Goal: Task Accomplishment & Management: Use online tool/utility

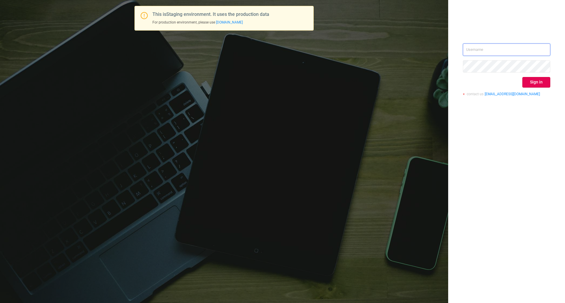
click at [505, 44] on input "text" at bounding box center [506, 50] width 87 height 12
type input "[EMAIL_ADDRESS][DOMAIN_NAME]"
click at [541, 86] on button "Sign in" at bounding box center [536, 82] width 28 height 11
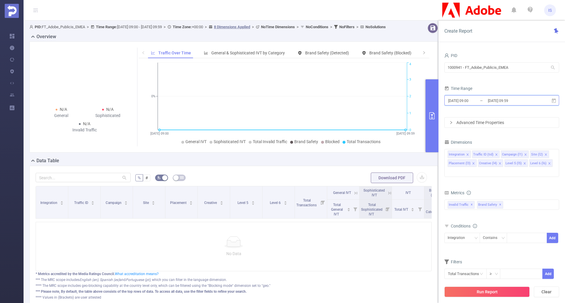
click at [555, 100] on icon at bounding box center [553, 100] width 5 height 5
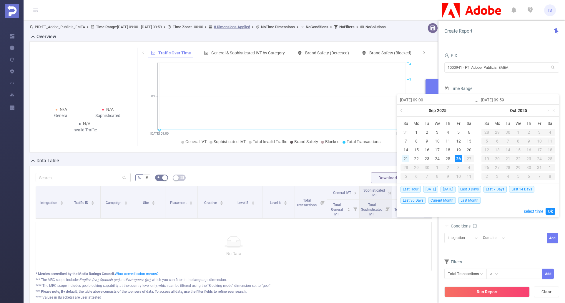
click at [406, 159] on div "21" at bounding box center [405, 158] width 7 height 7
click at [456, 159] on div "26" at bounding box center [458, 158] width 7 height 7
type input "[DATE] 09:00"
click at [551, 208] on link "Ok" at bounding box center [551, 211] width 10 height 7
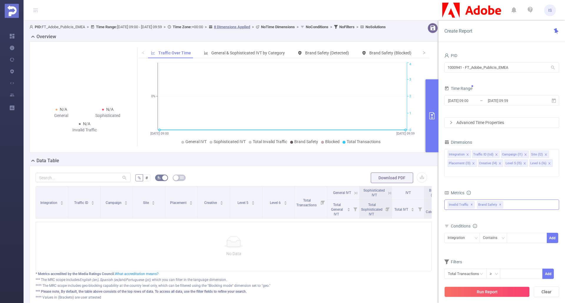
click at [520, 200] on div "Invalid Traffic ✕ Brand Safety ✕" at bounding box center [501, 205] width 115 height 10
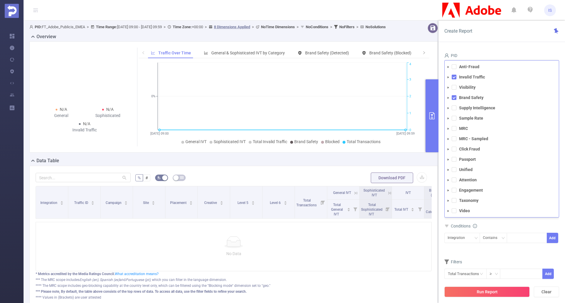
click at [456, 197] on li "Taxonomy" at bounding box center [502, 201] width 114 height 8
click at [453, 198] on span at bounding box center [454, 200] width 5 height 5
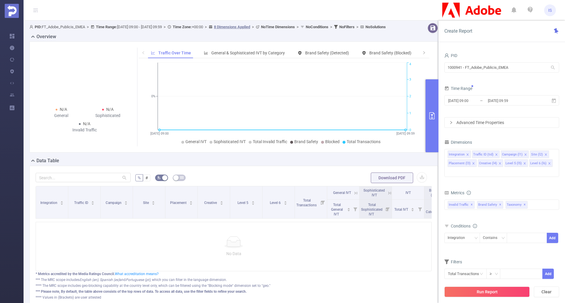
click at [516, 222] on div "Conditions" at bounding box center [501, 227] width 115 height 10
click at [499, 202] on span "✕" at bounding box center [500, 205] width 2 height 7
click at [492, 293] on button "Run Report" at bounding box center [486, 292] width 85 height 11
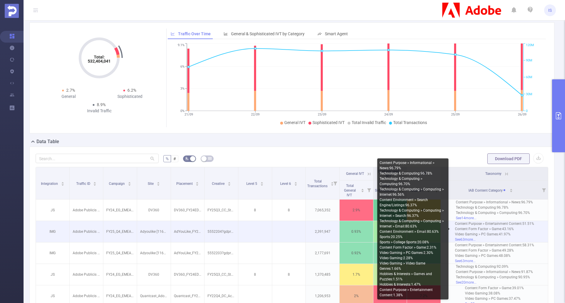
scroll to position [29, 0]
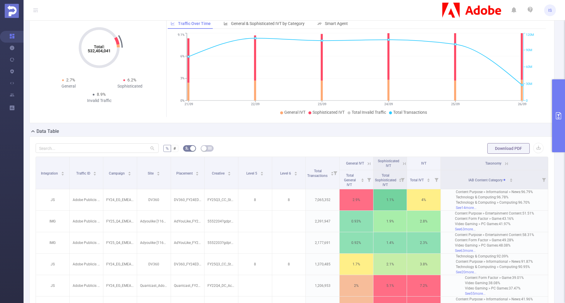
click at [506, 162] on th "Taxonomy" at bounding box center [494, 163] width 107 height 13
click at [505, 163] on icon at bounding box center [506, 163] width 3 height 3
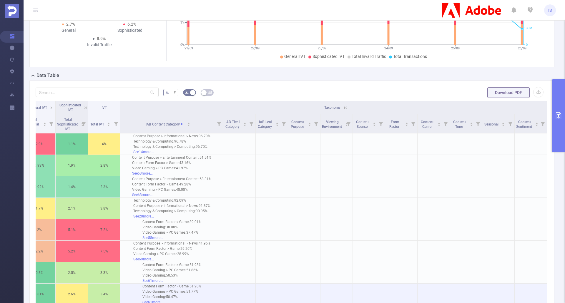
scroll to position [84, 0]
